Goal: Task Accomplishment & Management: Complete application form

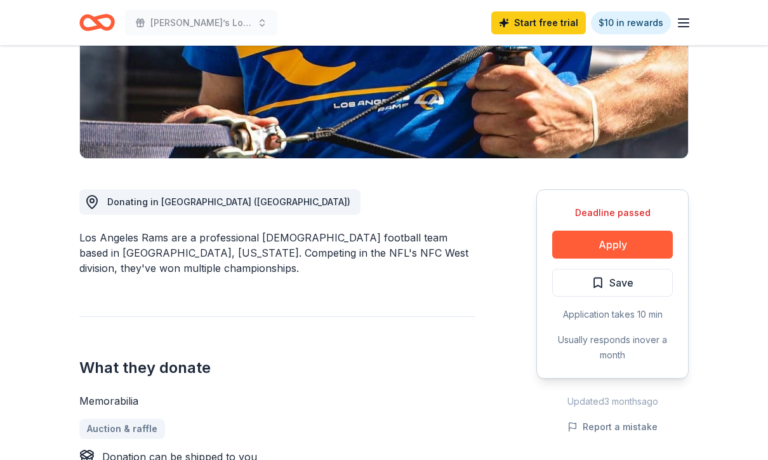
scroll to position [242, 0]
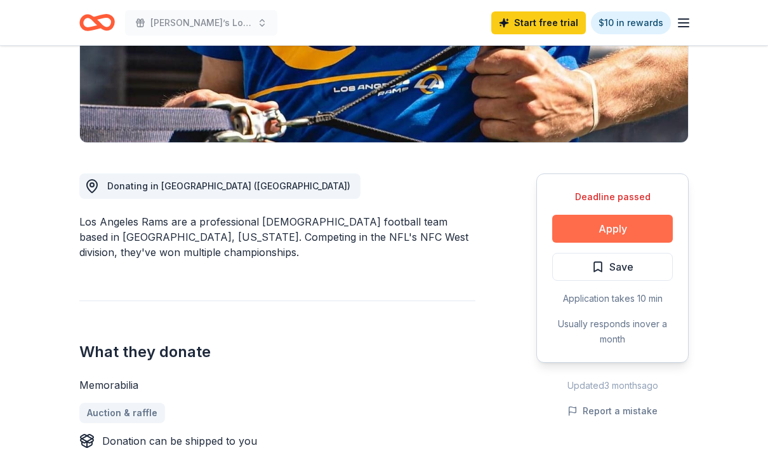
click at [578, 229] on button "Apply" at bounding box center [612, 229] width 121 height 28
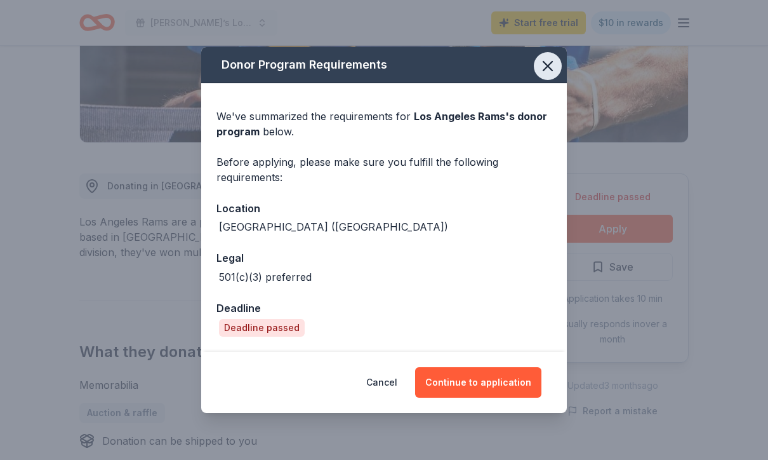
click at [543, 77] on button "button" at bounding box center [548, 66] width 28 height 28
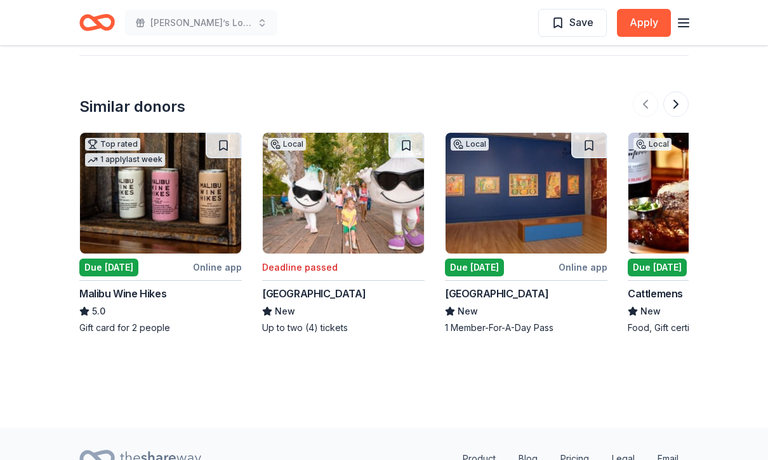
scroll to position [1317, 0]
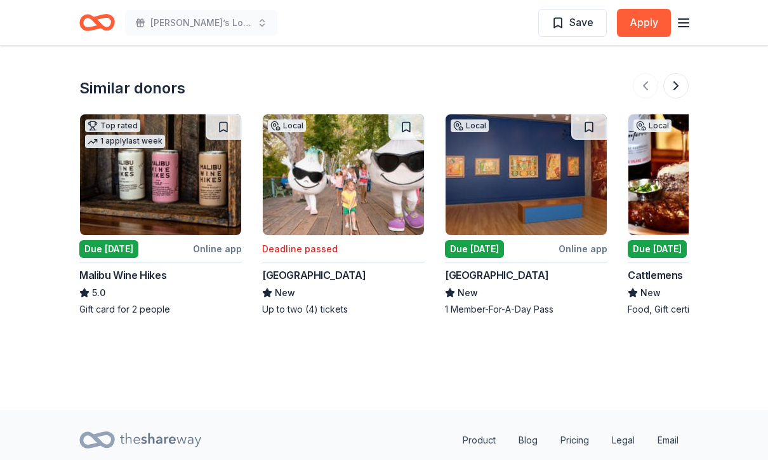
click at [154, 277] on div "Malibu Wine Hikes" at bounding box center [122, 275] width 87 height 15
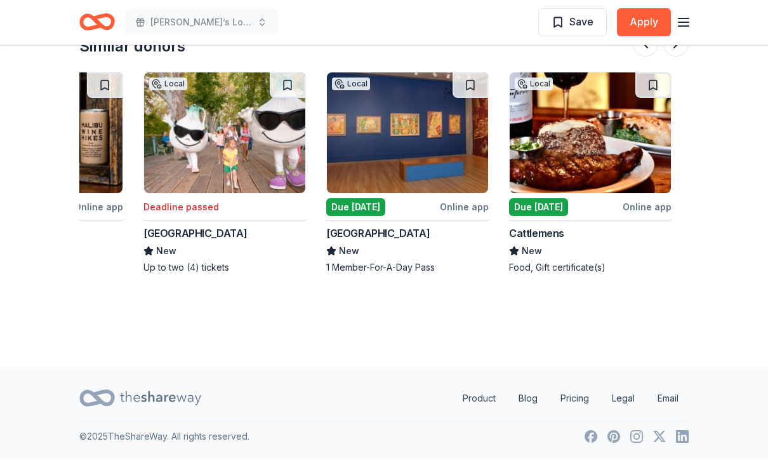
scroll to position [0, 168]
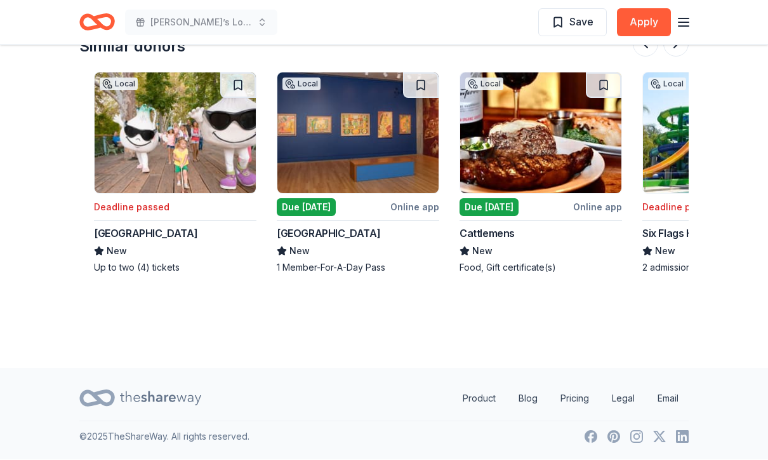
click at [197, 235] on div "Gilroy Gardens Family Theme Park" at bounding box center [145, 233] width 103 height 15
click at [329, 201] on div "Due [DATE]" at bounding box center [306, 208] width 59 height 18
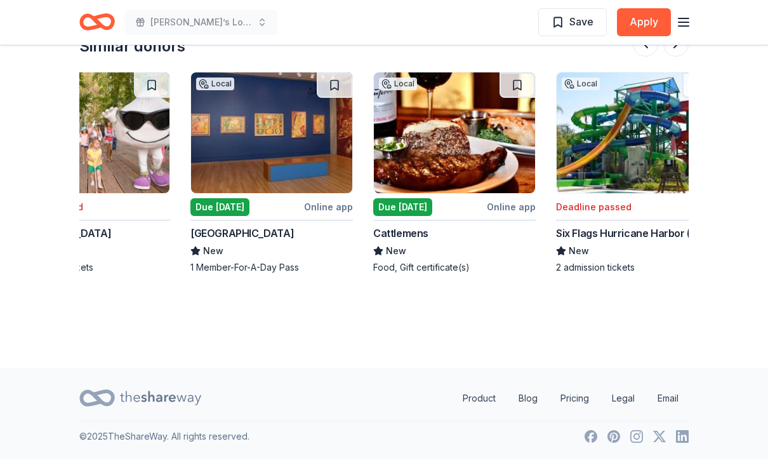
scroll to position [0, 253]
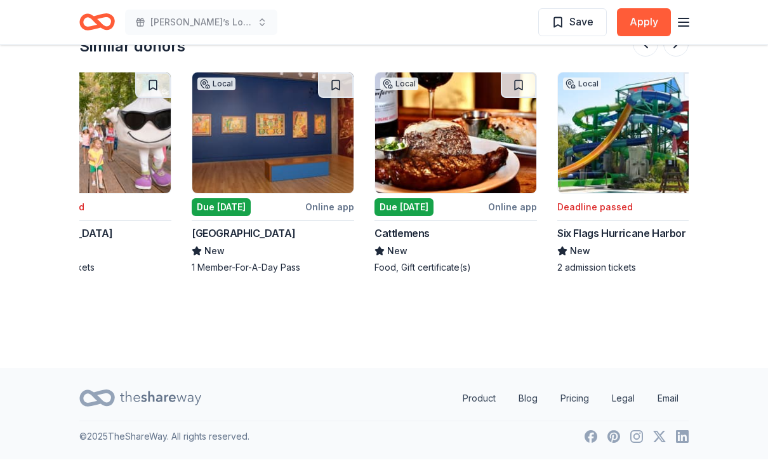
click at [425, 235] on div "Cattlemens" at bounding box center [401, 233] width 55 height 15
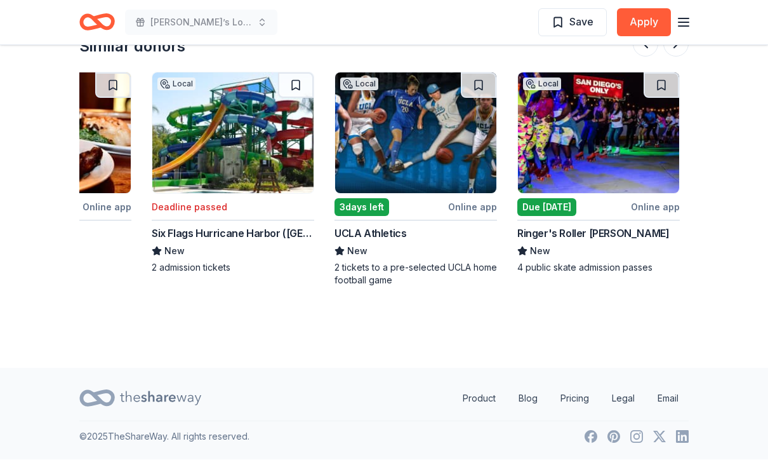
scroll to position [0, 656]
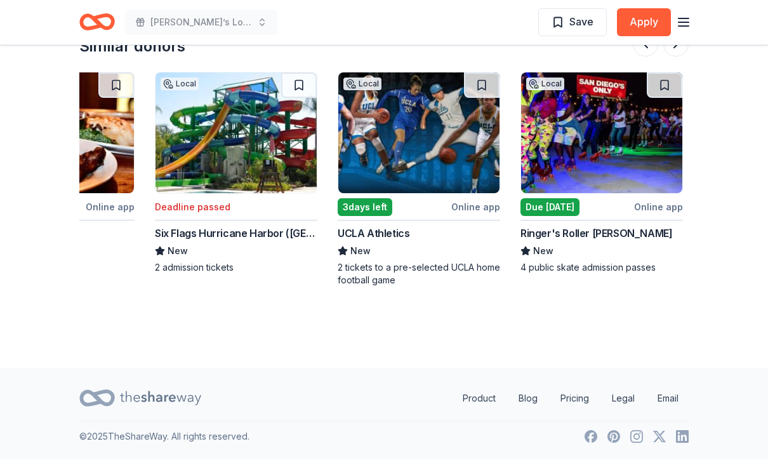
click at [354, 218] on div "Local 3 days left Online app UCLA Athletics New 2 tickets to a pre-selected UCL…" at bounding box center [419, 179] width 162 height 215
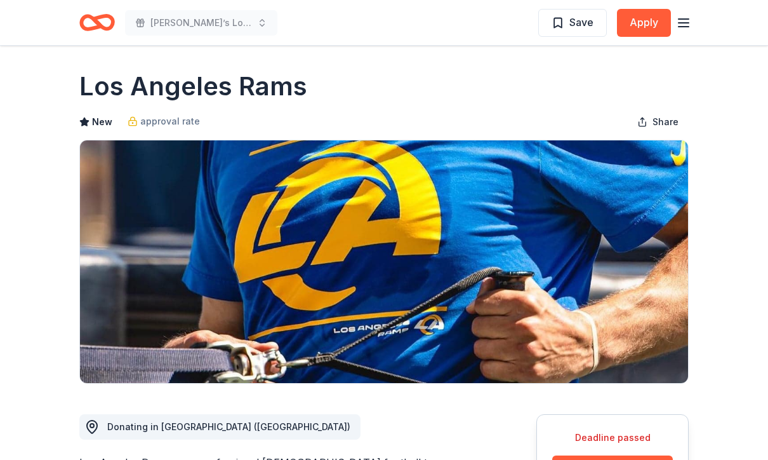
scroll to position [0, 0]
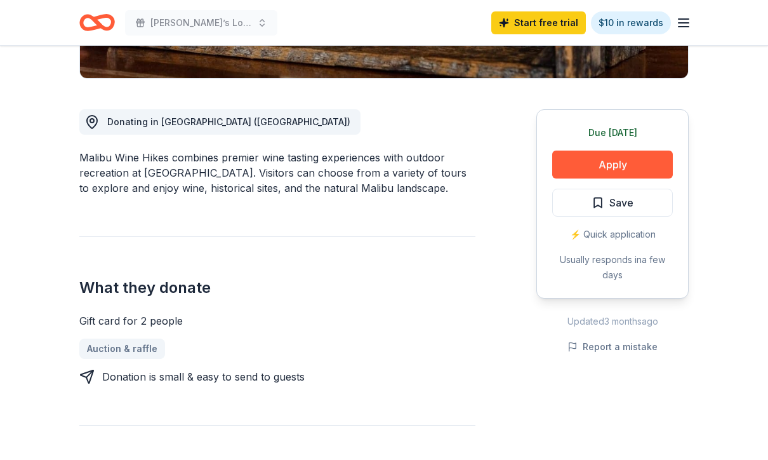
scroll to position [308, 0]
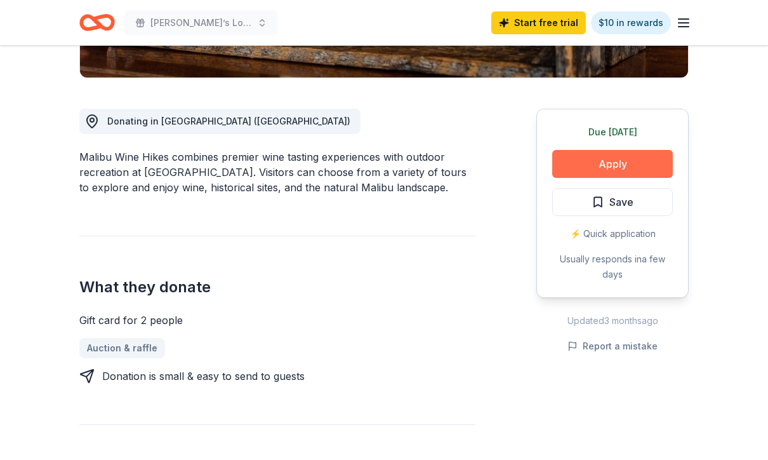
click at [578, 167] on button "Apply" at bounding box center [612, 164] width 121 height 28
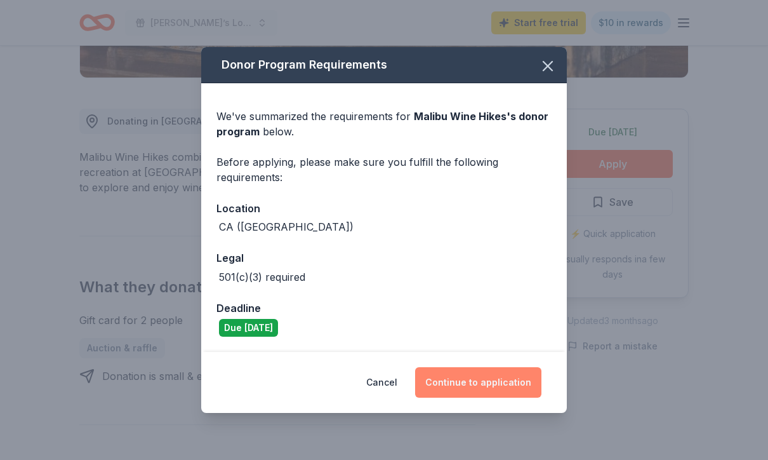
click at [463, 397] on button "Continue to application" at bounding box center [478, 382] width 126 height 30
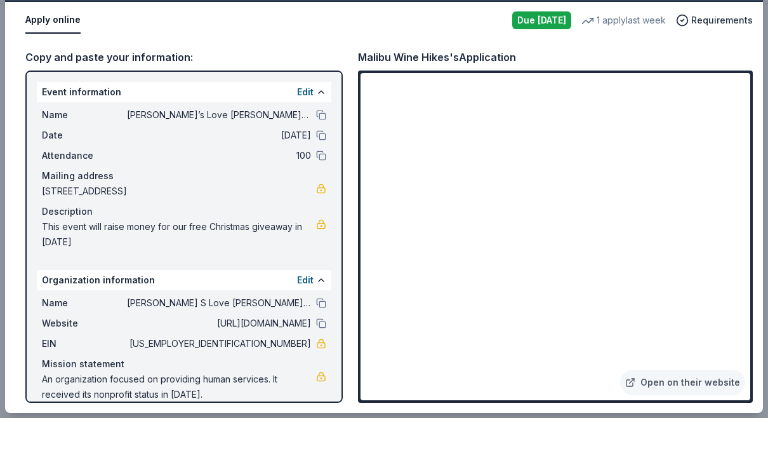
scroll to position [350, 0]
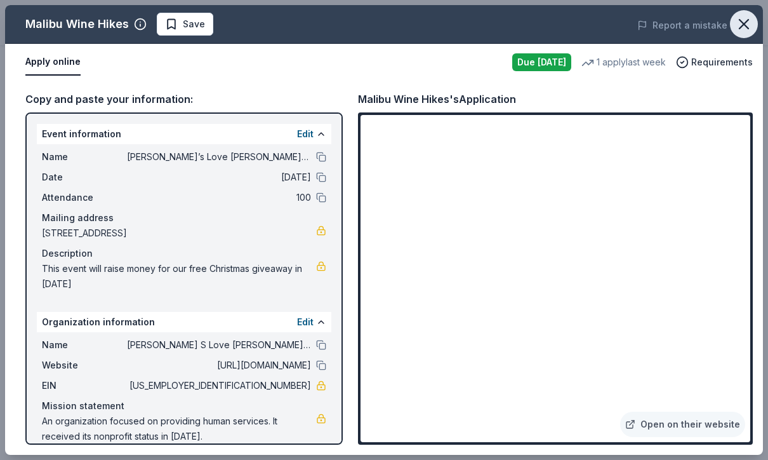
click at [739, 27] on icon "button" at bounding box center [744, 24] width 18 height 18
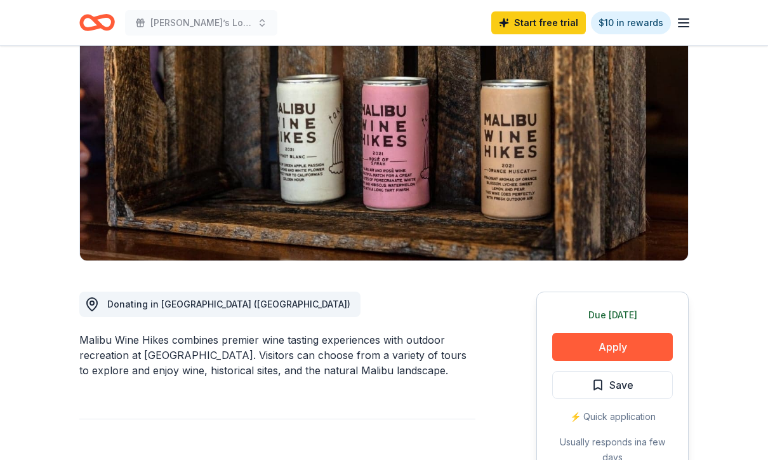
scroll to position [0, 0]
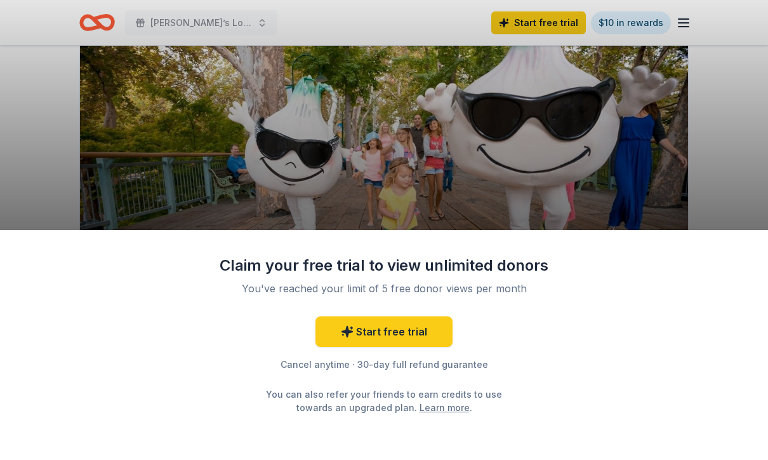
scroll to position [112, 0]
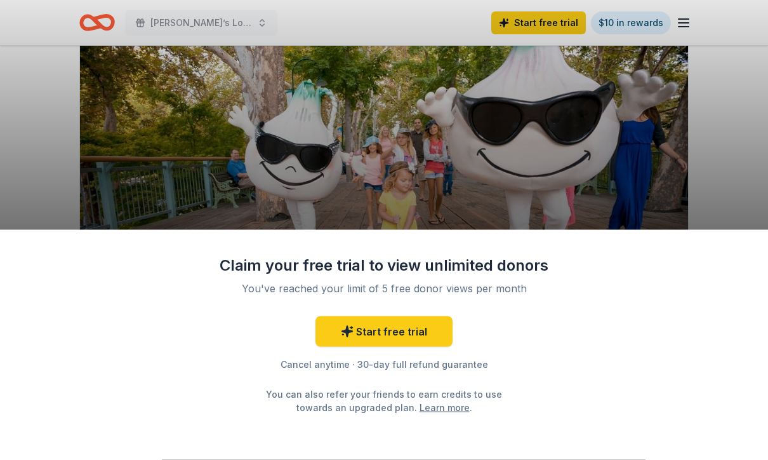
click at [53, 192] on div "Claim your free trial to view unlimited donors You've reached your limit of 5 f…" at bounding box center [384, 230] width 768 height 460
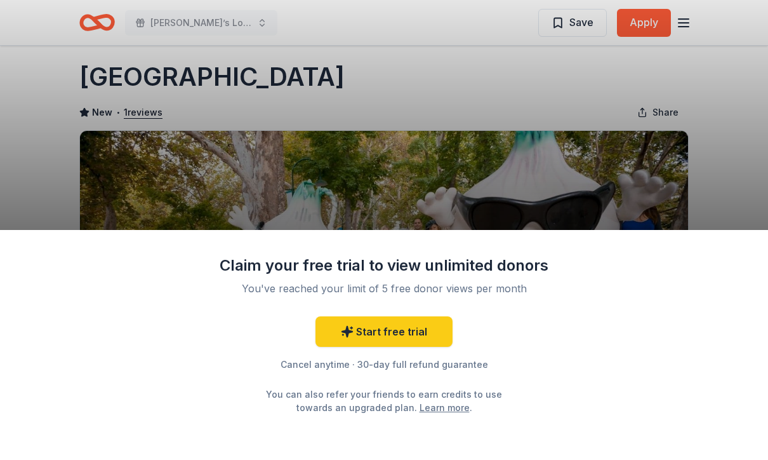
scroll to position [10, 0]
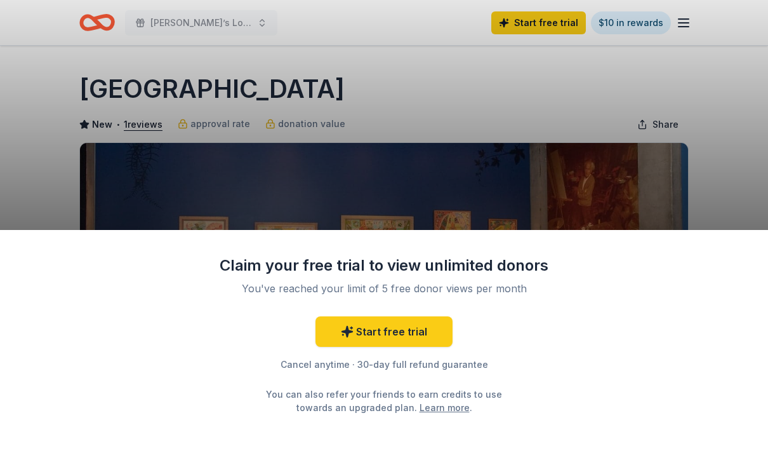
click at [682, 190] on div "Claim your free trial to view unlimited donors You've reached your limit of 5 f…" at bounding box center [384, 230] width 768 height 460
click at [597, 194] on div "Claim your free trial to view unlimited donors You've reached your limit of 5 f…" at bounding box center [384, 230] width 768 height 460
click at [432, 329] on link "Start free trial" at bounding box center [383, 331] width 137 height 30
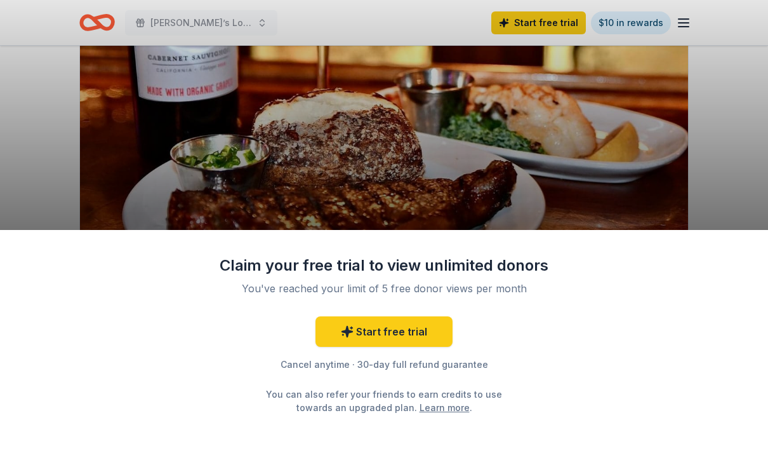
scroll to position [131, 0]
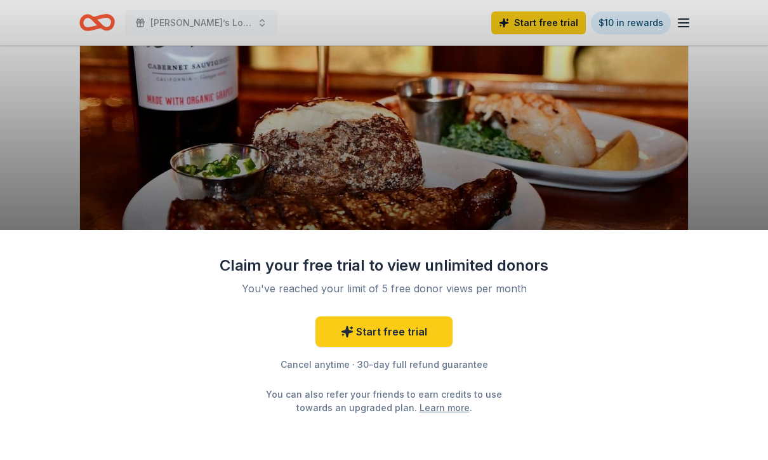
click at [225, 211] on div "Claim your free trial to view unlimited donors You've reached your limit of 5 f…" at bounding box center [384, 230] width 768 height 460
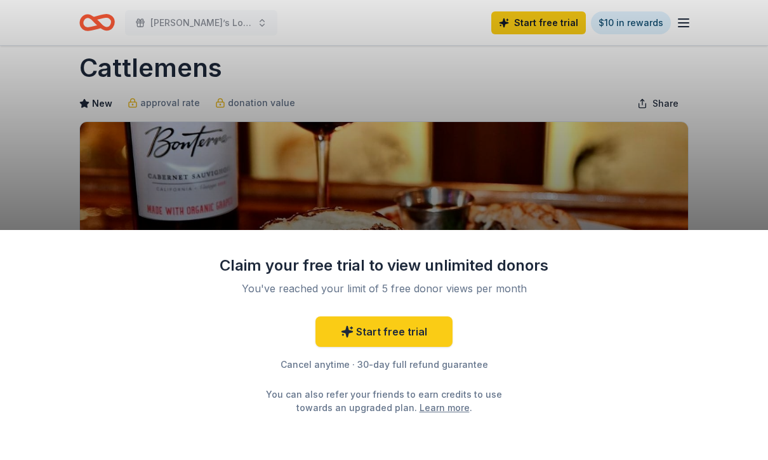
scroll to position [0, 0]
